Goal: Navigation & Orientation: Find specific page/section

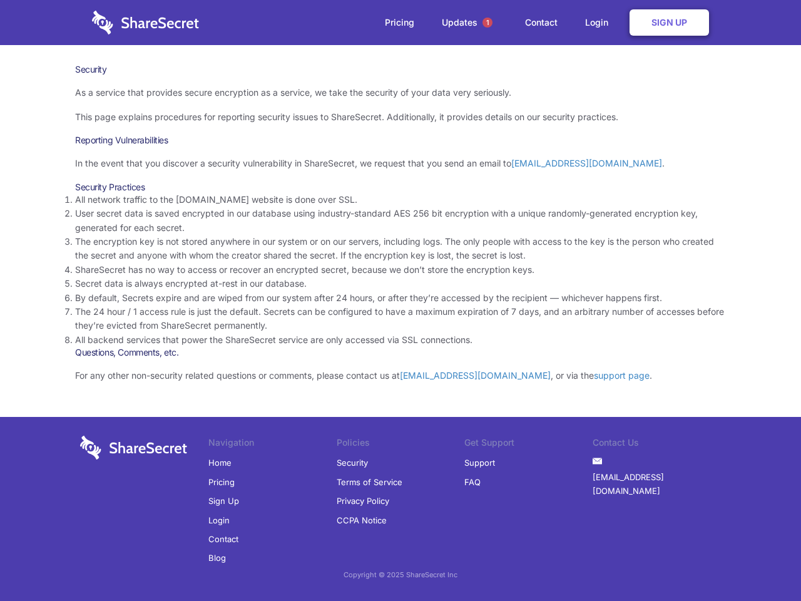
click at [401, 300] on li "By default, Secrets expire and are wiped from our system after 24 hours, or aft…" at bounding box center [400, 298] width 651 height 14
click at [488, 23] on span "1" at bounding box center [488, 23] width 10 height 10
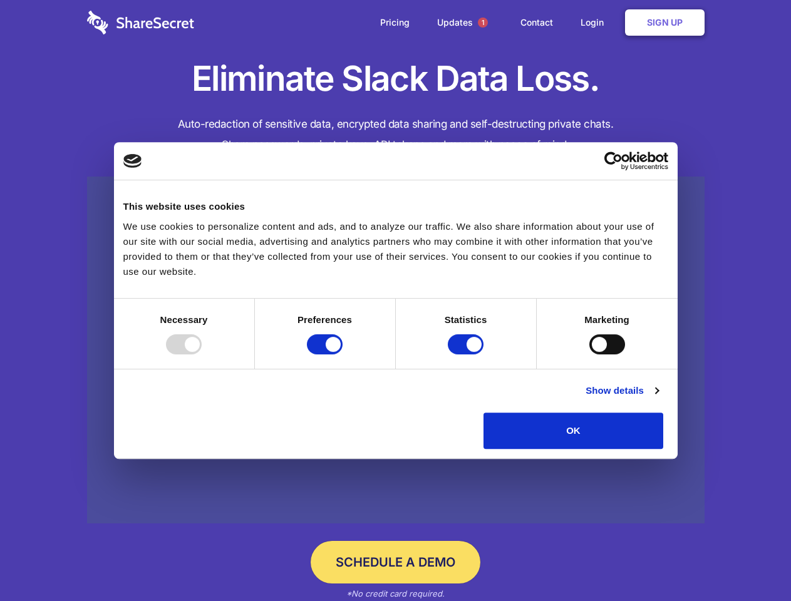
click at [202, 354] on div at bounding box center [184, 344] width 36 height 20
click at [342, 354] on input "Preferences" at bounding box center [325, 344] width 36 height 20
checkbox input "false"
click at [467, 354] on input "Statistics" at bounding box center [466, 344] width 36 height 20
checkbox input "false"
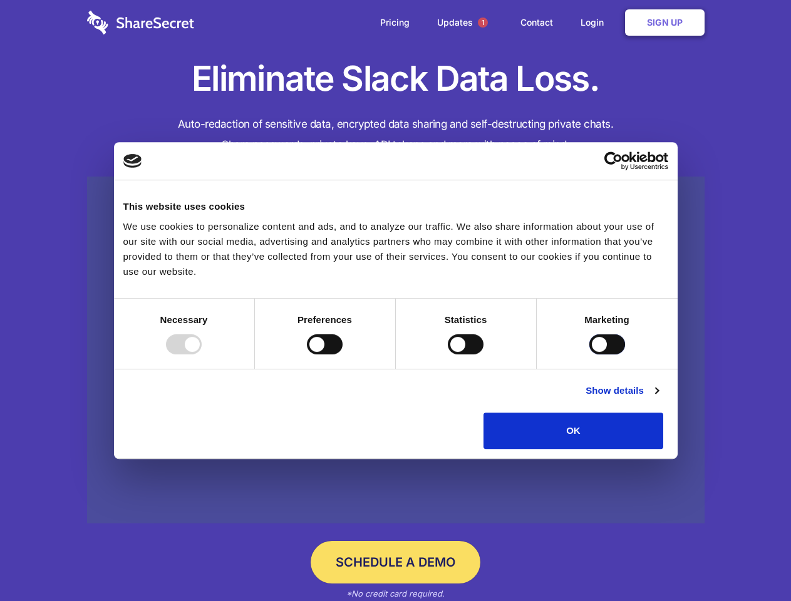
click at [589, 354] on input "Marketing" at bounding box center [607, 344] width 36 height 20
checkbox input "true"
click at [658, 398] on link "Show details" at bounding box center [621, 390] width 73 height 15
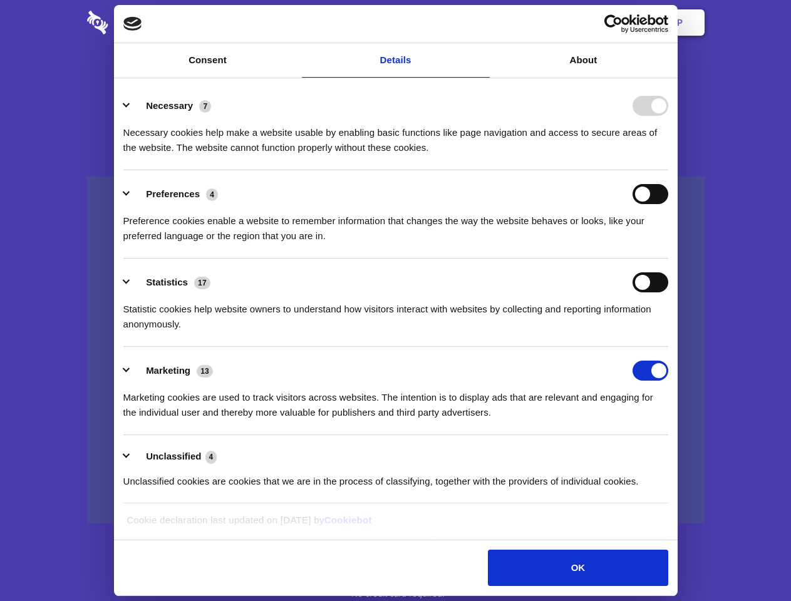
click at [668, 170] on li "Necessary 7 Necessary cookies help make a website usable by enabling basic func…" at bounding box center [395, 126] width 545 height 88
click at [482, 23] on span "1" at bounding box center [483, 23] width 10 height 10
